Goal: Check status

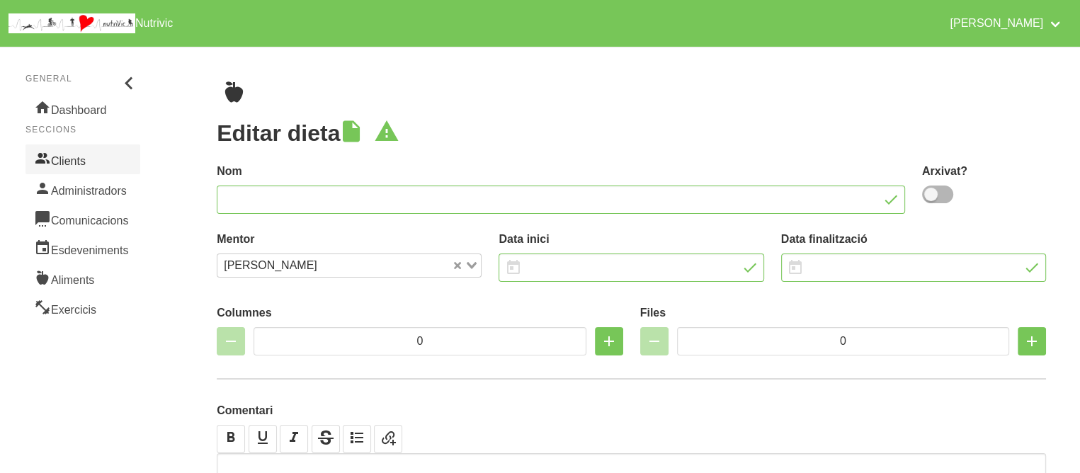
click at [79, 154] on link "Clients" at bounding box center [82, 159] width 115 height 30
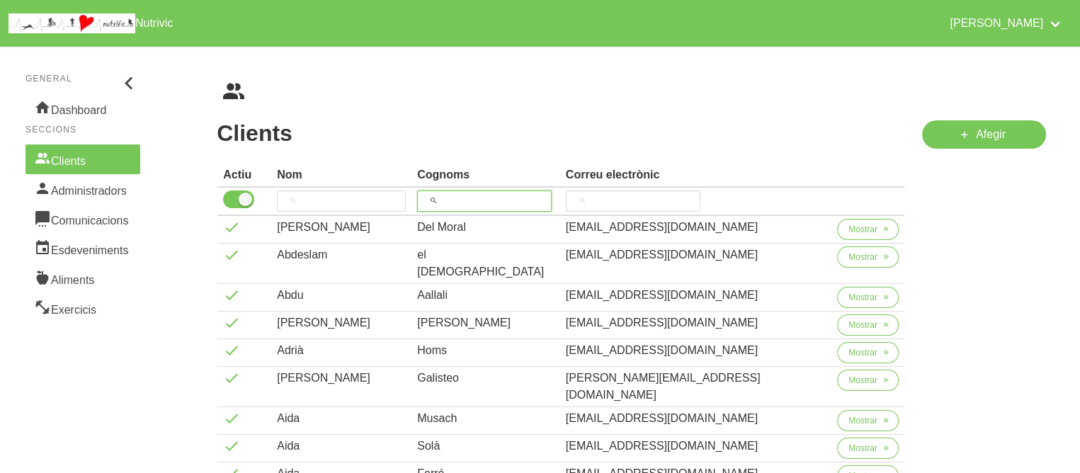
click at [543, 198] on input "search" at bounding box center [484, 201] width 135 height 21
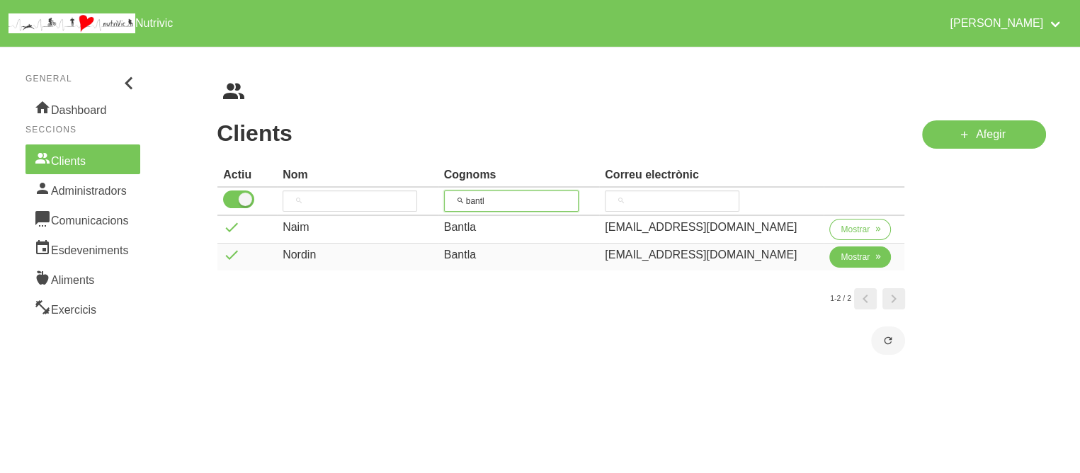
type input "bantl"
click at [849, 259] on span "Mostrar" at bounding box center [855, 257] width 29 height 13
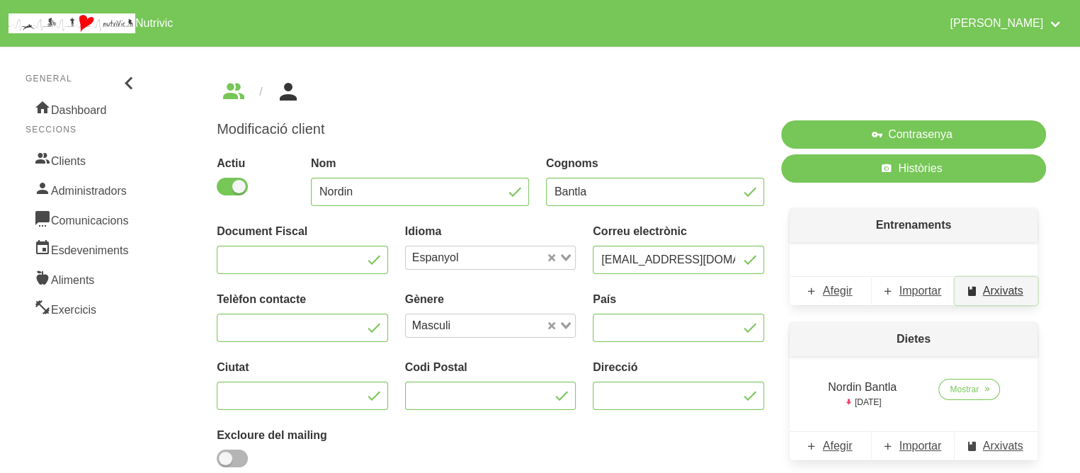
click at [996, 292] on span "Arxivats" at bounding box center [1003, 291] width 40 height 17
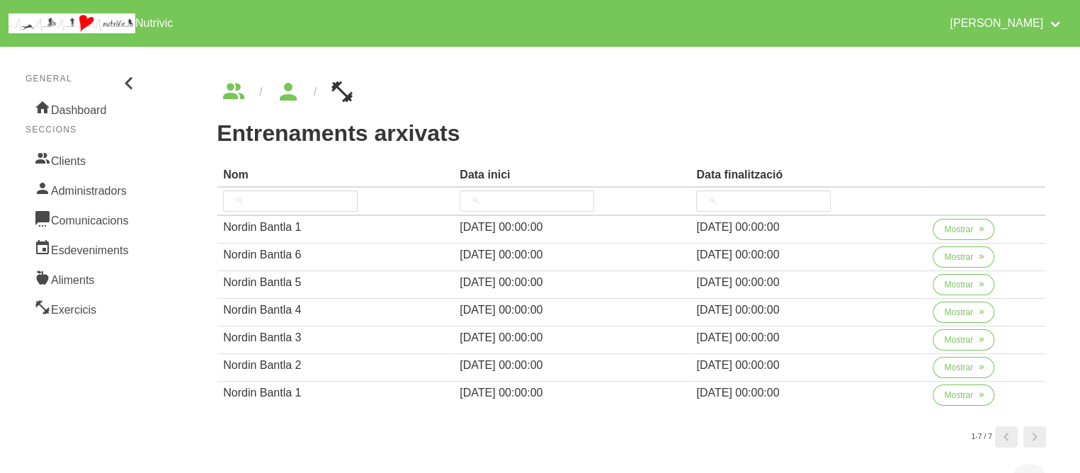
click at [711, 149] on div "Entrenaments arxivats Nom Data inici Data finalització Nom Data inici Data fina…" at bounding box center [631, 292] width 829 height 344
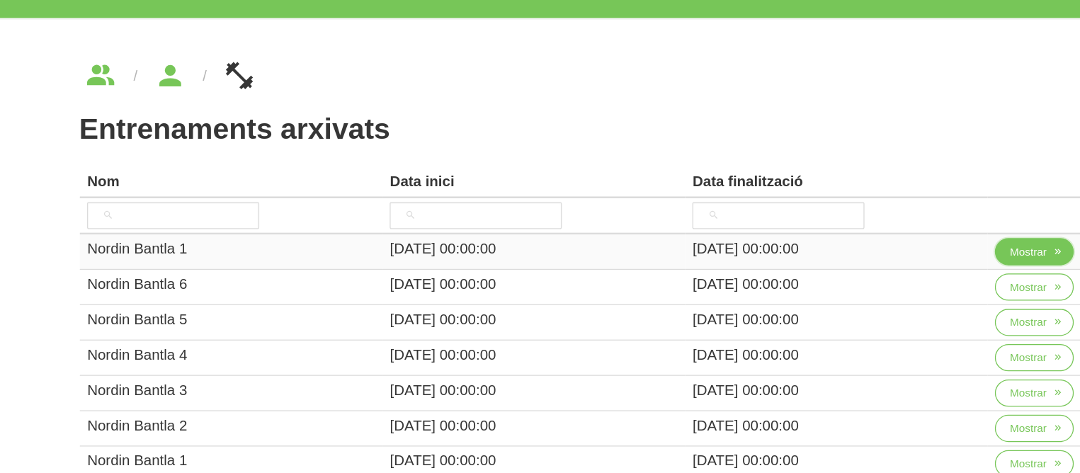
click at [965, 225] on span "Mostrar" at bounding box center [958, 229] width 29 height 13
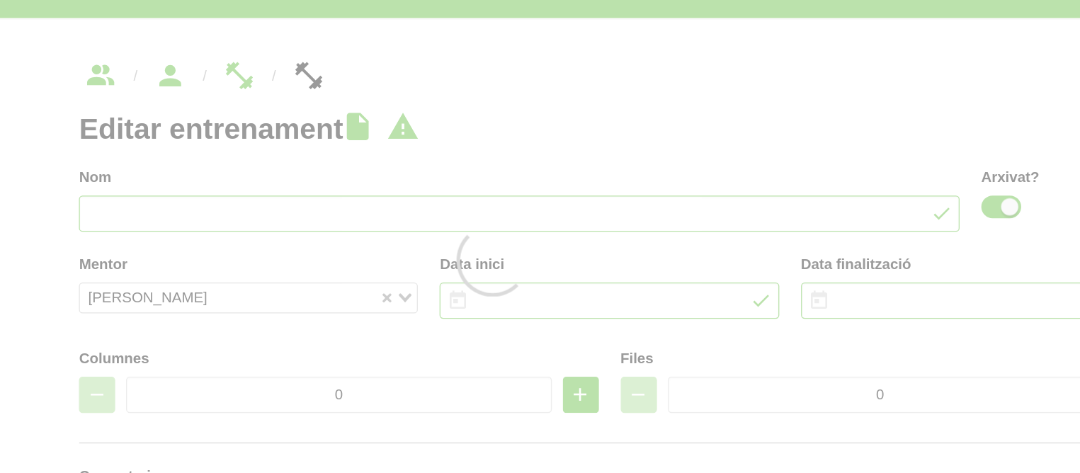
type input "Nordin Bantla 1"
checkbox input "true"
type input "[DATE]"
type input "4"
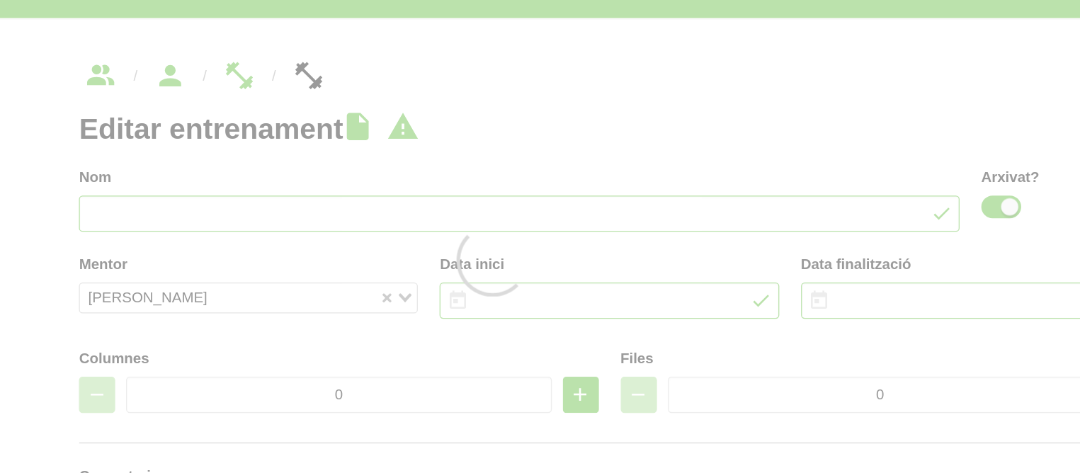
type input "8"
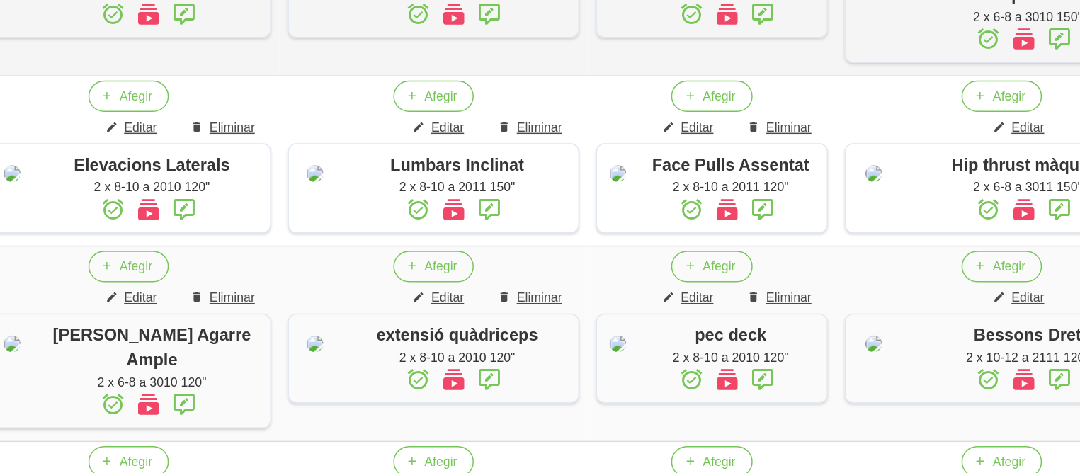
scroll to position [496, 0]
